Goal: Feedback & Contribution: Leave review/rating

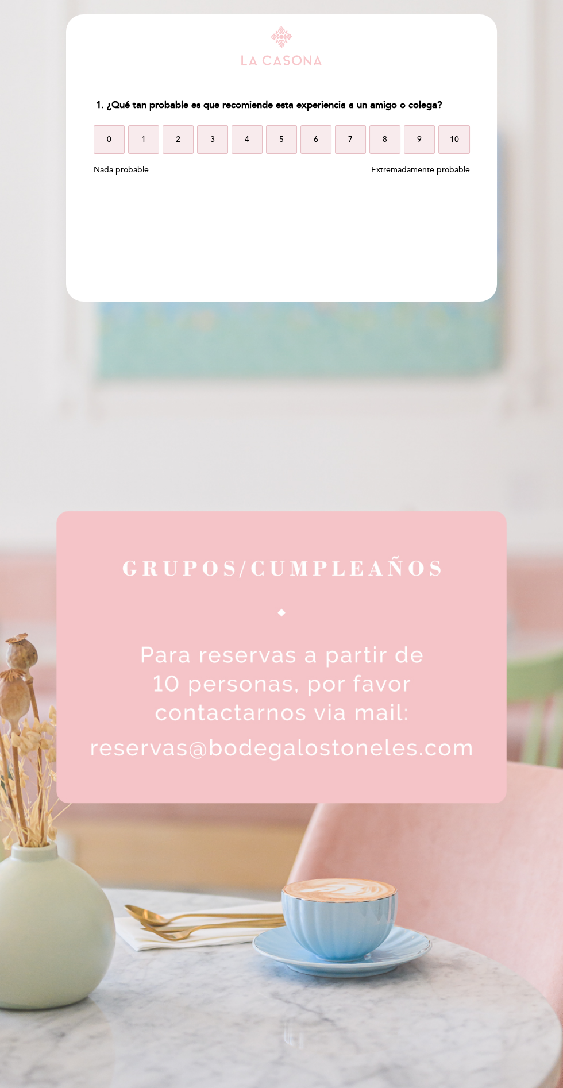
click at [457, 149] on span "10" at bounding box center [453, 140] width 9 height 32
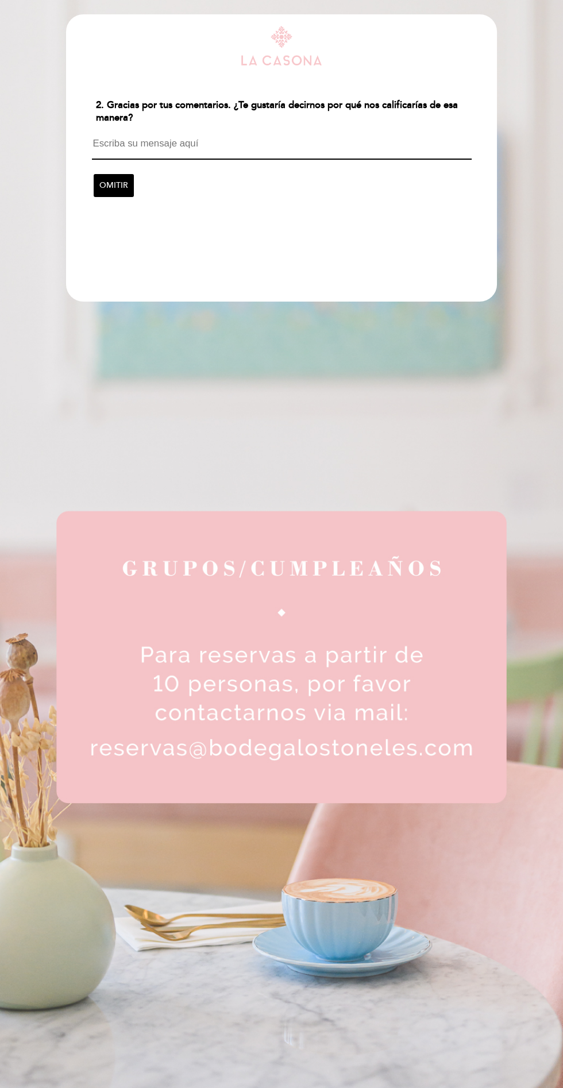
click at [354, 146] on textarea at bounding box center [282, 149] width 380 height 22
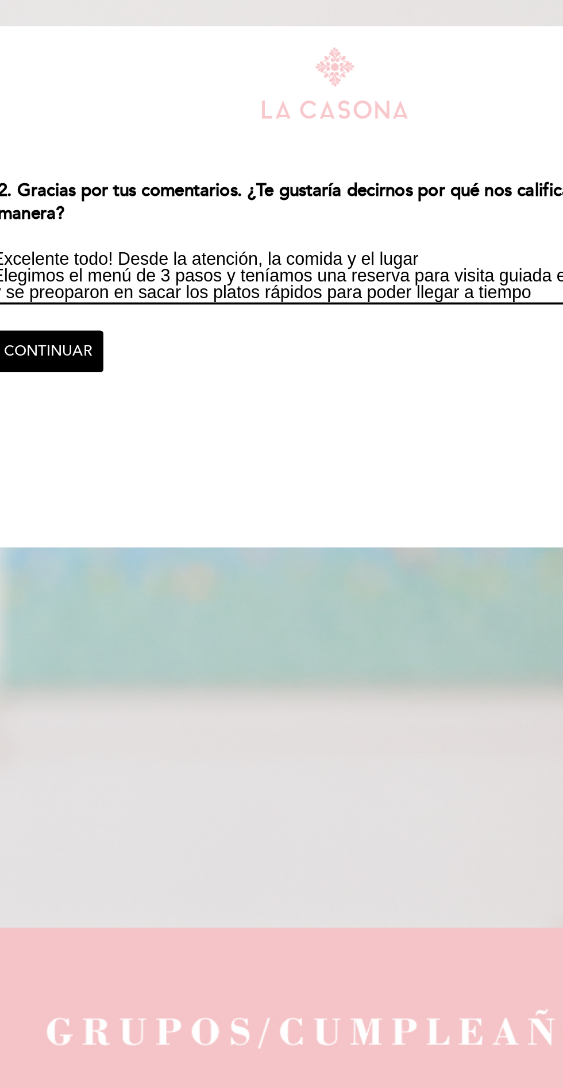
click at [134, 161] on textarea "Excelente todo! Desde la atención, la comida y el lugar Elegimos el menú de 3 p…" at bounding box center [282, 153] width 380 height 30
click at [129, 161] on textarea "Excelente todo! Desde la atención, la comida y el lugar Elegimos el menú de 3 p…" at bounding box center [282, 153] width 380 height 30
click at [129, 160] on textarea "Excelente todo! Desde la atención, la comida y el lugar Elegimos el menú de 3 p…" at bounding box center [282, 153] width 380 height 30
click at [353, 138] on textarea "Excelente todo! Desde la atención, la comida y el lugar Elegimos el menú de 3 p…" at bounding box center [282, 153] width 380 height 30
click at [346, 145] on textarea "Excelente todo! Desde la atención, la comida y el lugar Elegimos el menú de 3 p…" at bounding box center [282, 153] width 380 height 30
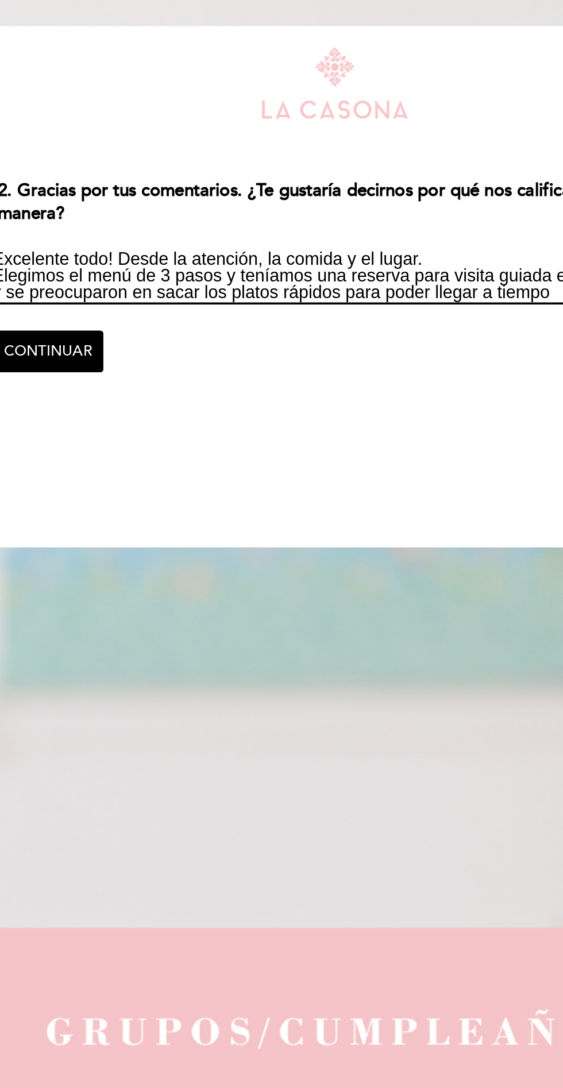
click at [389, 155] on textarea "Excelente todo! Desde la atención, la comida y el lugar. Elegimos el menú de 3 …" at bounding box center [282, 153] width 380 height 30
click at [345, 164] on textarea "Excelente todo! Desde la atención, la comida y el lugar. Elegimos el menú de 3 …" at bounding box center [282, 153] width 380 height 30
click at [395, 161] on textarea "Excelente todo! Desde la atención, la comida y el lugar. Elegimos el menú de 3 …" at bounding box center [282, 153] width 380 height 30
click at [309, 163] on textarea "Excelente todo! Desde la atención, la comida y el lugar. Elegimos el menú de 3 …" at bounding box center [282, 153] width 380 height 30
click at [350, 164] on textarea "Excelente todo! Desde la atención, la comida y el lugar. Elegimos el menú de 3 …" at bounding box center [282, 153] width 380 height 30
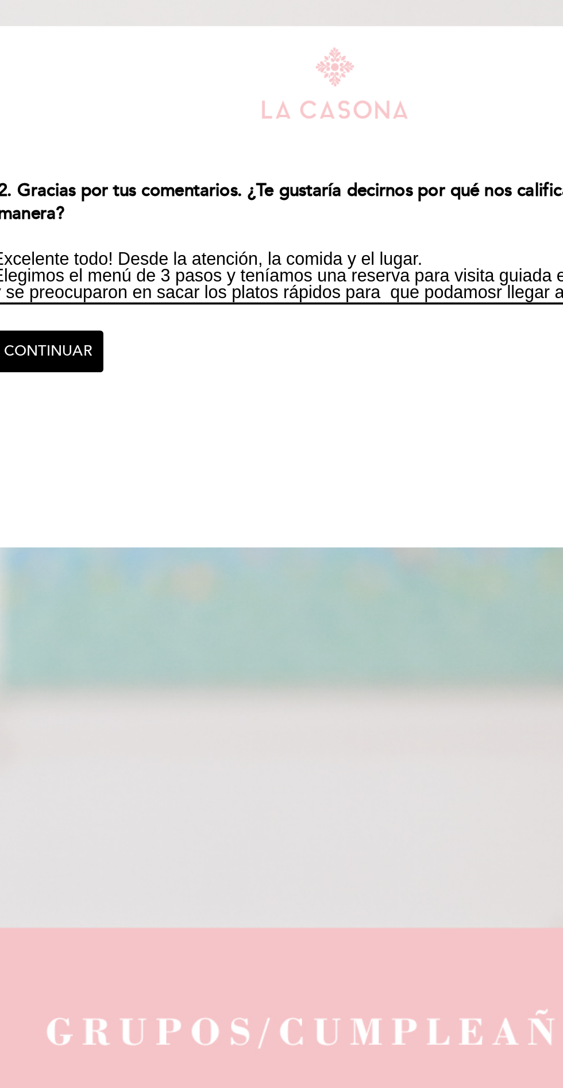
click at [371, 164] on textarea "Excelente todo! Desde la atención, la comida y el lugar. Elegimos el menú de 3 …" at bounding box center [282, 153] width 380 height 30
click at [375, 161] on textarea "Excelente todo! Desde la atención, la comida y el lugar. Elegimos el menú de 3 …" at bounding box center [282, 153] width 380 height 30
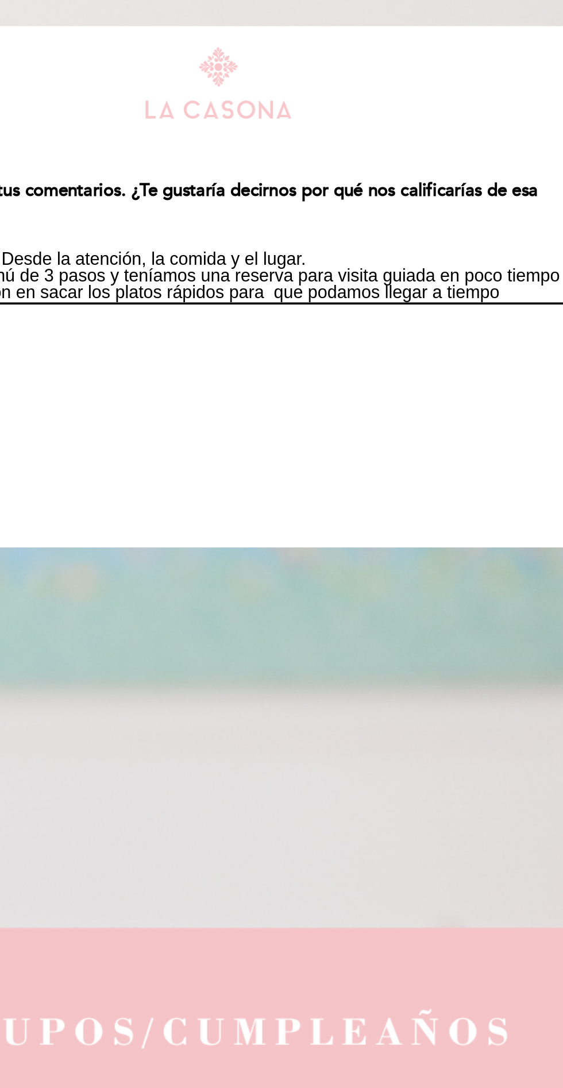
click at [436, 165] on textarea "Excelente todo! Desde la atención, la comida y el lugar. Elegimos el menú de 3 …" at bounding box center [282, 153] width 380 height 30
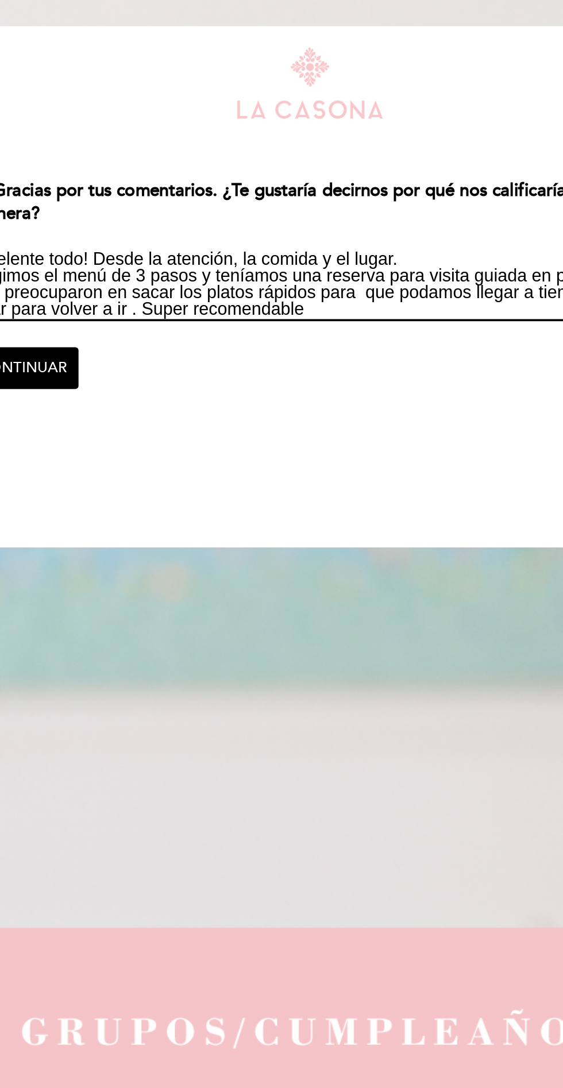
type textarea "Excelente todo! Desde la atención, la comida y el lugar. Elegimos el menú de 3 …"
click at [135, 206] on span "CONTINUAR" at bounding box center [123, 203] width 49 height 32
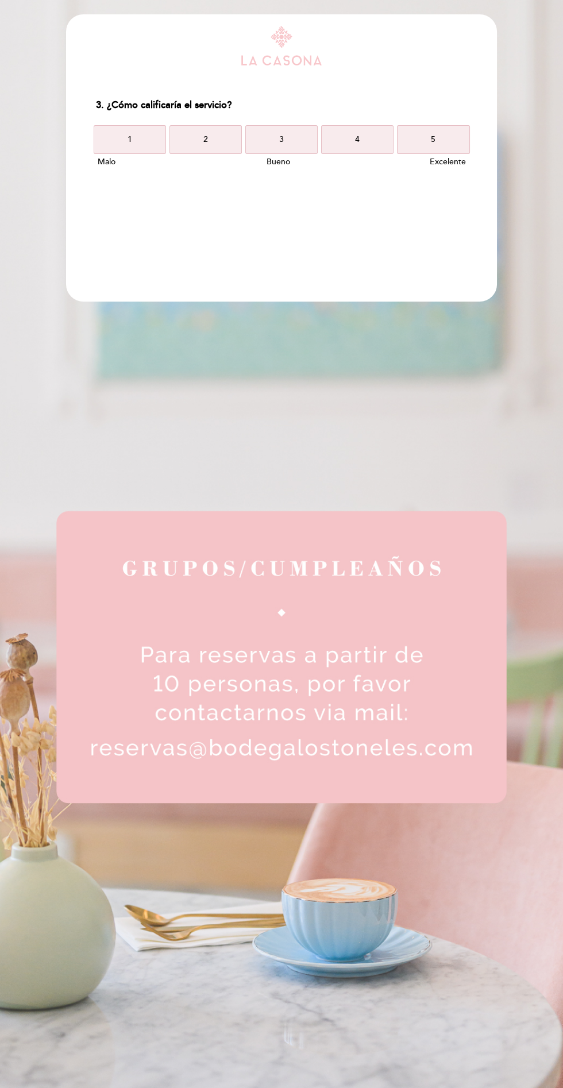
click at [455, 143] on button "5" at bounding box center [433, 139] width 72 height 29
click at [446, 149] on button "5" at bounding box center [433, 139] width 72 height 29
click at [448, 141] on button "5" at bounding box center [433, 139] width 72 height 29
click at [436, 150] on span "5" at bounding box center [433, 140] width 5 height 32
click at [463, 141] on button "10" at bounding box center [452, 139] width 34 height 29
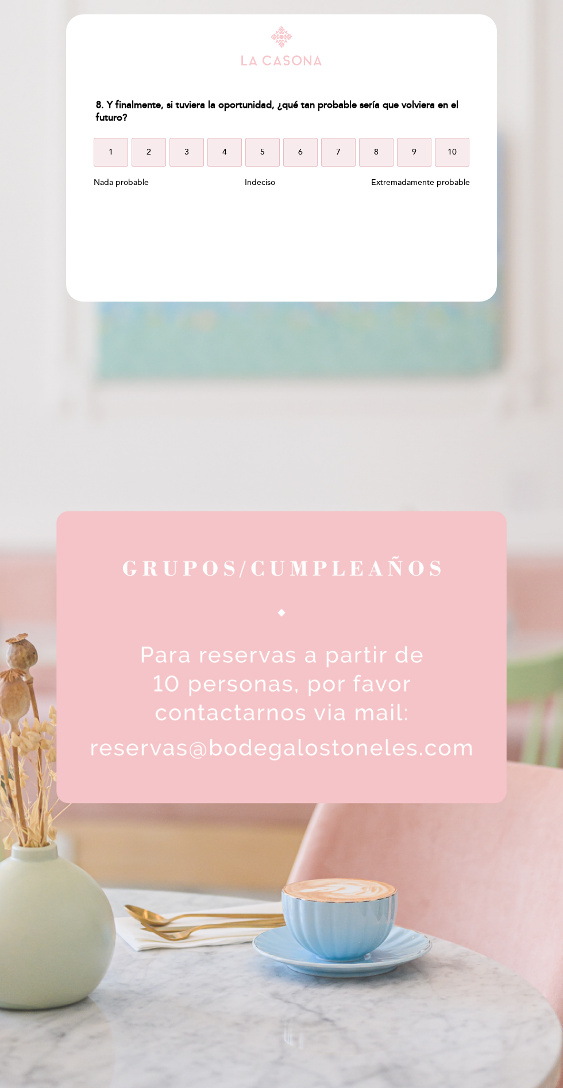
click at [463, 151] on button "10" at bounding box center [452, 152] width 34 height 29
select select "es"
